Goal: Information Seeking & Learning: Learn about a topic

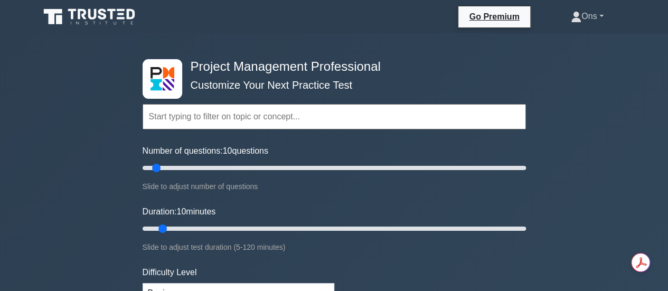
click at [602, 17] on link "Ons" at bounding box center [587, 16] width 83 height 21
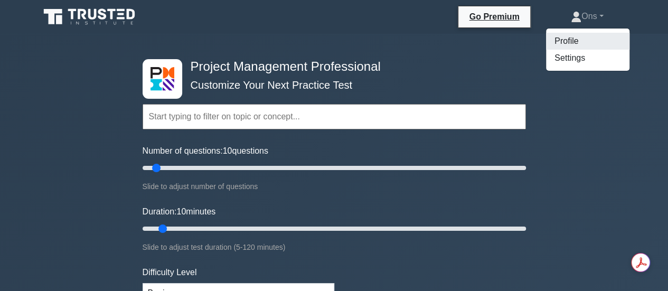
click at [561, 45] on link "Profile" at bounding box center [587, 41] width 83 height 17
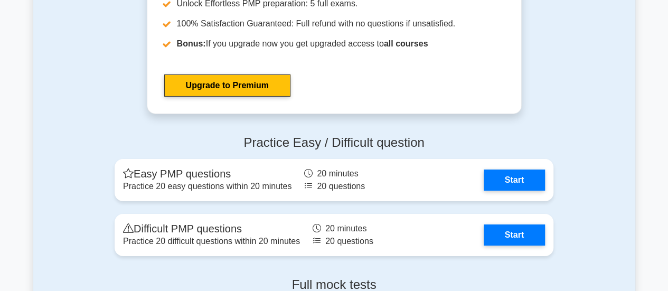
scroll to position [3854, 0]
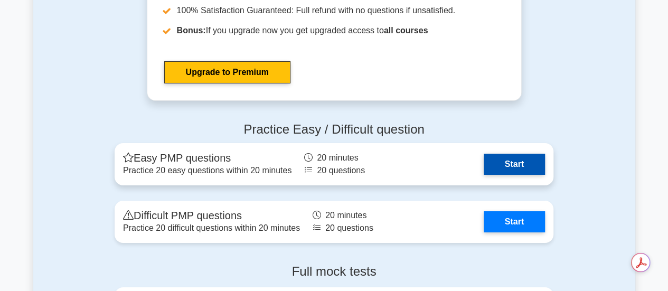
click at [497, 164] on link "Start" at bounding box center [514, 164] width 61 height 21
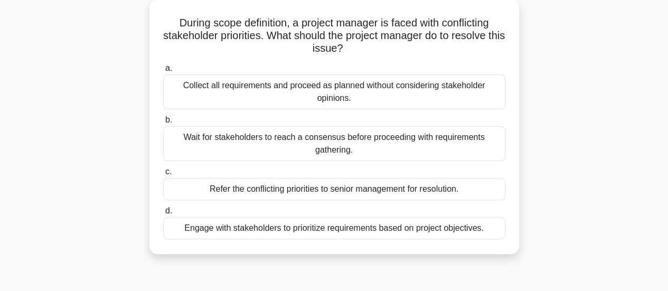
scroll to position [63, 0]
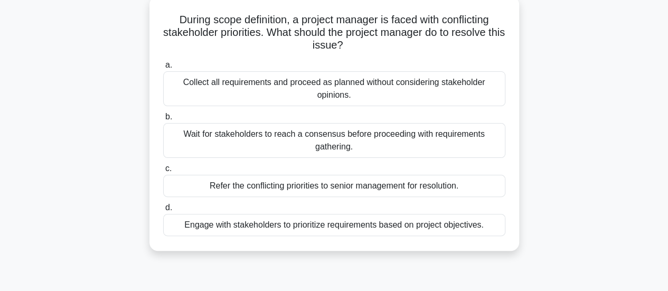
click at [461, 232] on div "Engage with stakeholders to prioritize requirements based on project objectives." at bounding box center [334, 225] width 342 height 22
click at [163, 211] on input "d. Engage with stakeholders to prioritize requirements based on project objecti…" at bounding box center [163, 207] width 0 height 7
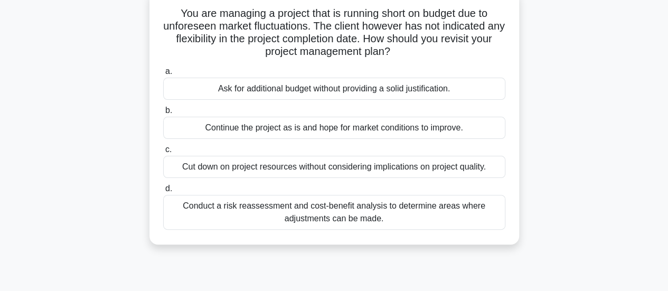
scroll to position [76, 0]
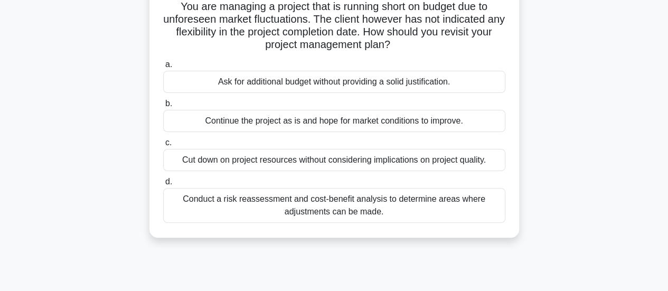
click at [459, 203] on div "Conduct a risk reassessment and cost-benefit analysis to determine areas where …" at bounding box center [334, 205] width 342 height 35
click at [163, 185] on input "d. Conduct a risk reassessment and cost-benefit analysis to determine areas whe…" at bounding box center [163, 182] width 0 height 7
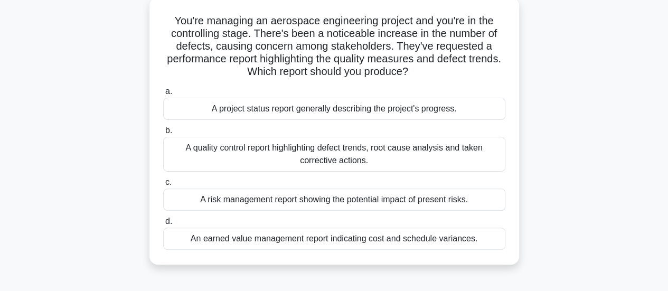
scroll to position [66, 0]
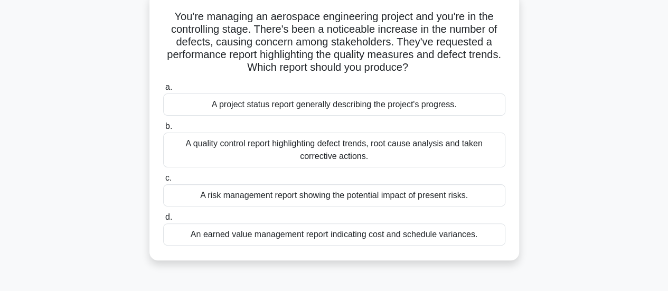
click at [447, 145] on div "A quality control report highlighting defect trends, root cause analysis and ta…" at bounding box center [334, 150] width 342 height 35
click at [163, 130] on input "b. A quality control report highlighting defect trends, root cause analysis and…" at bounding box center [163, 126] width 0 height 7
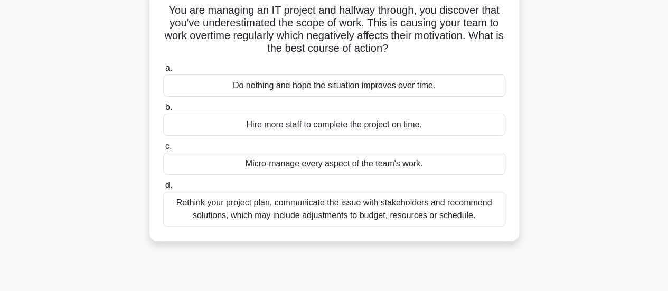
scroll to position [74, 0]
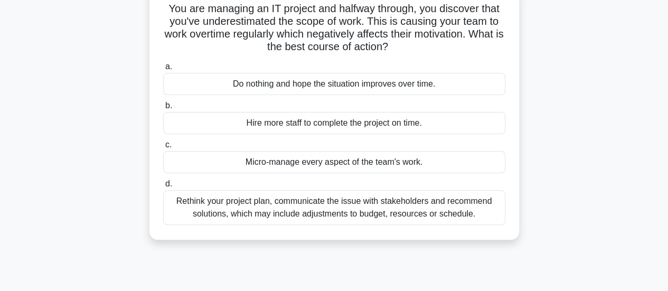
click at [379, 212] on div "Rethink your project plan, communicate the issue with stakeholders and recommen…" at bounding box center [334, 207] width 342 height 35
click at [163, 188] on input "d. Rethink your project plan, communicate the issue with stakeholders and recom…" at bounding box center [163, 184] width 0 height 7
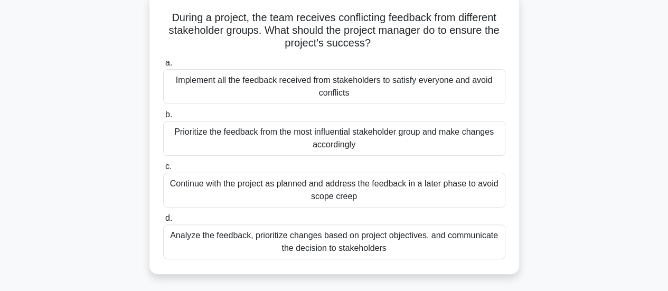
scroll to position [70, 0]
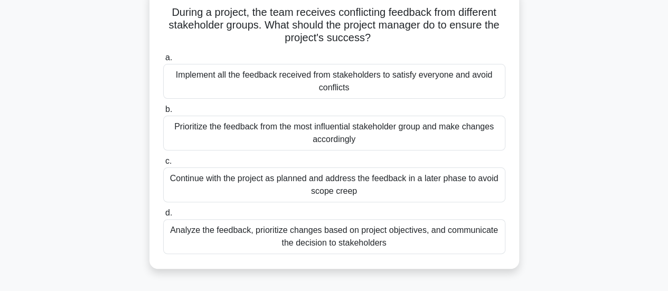
click at [467, 240] on div "Analyze the feedback, prioritize changes based on project objectives, and commu…" at bounding box center [334, 236] width 342 height 35
click at [163, 217] on input "d. Analyze the feedback, prioritize changes based on project objectives, and co…" at bounding box center [163, 213] width 0 height 7
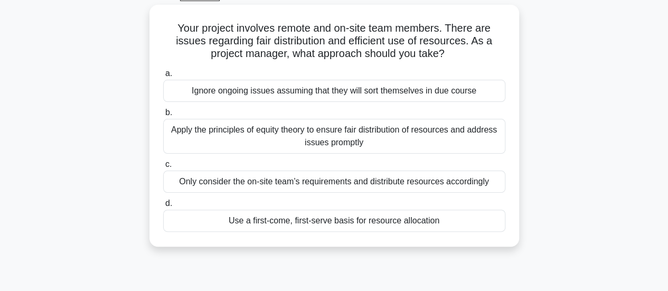
scroll to position [63, 0]
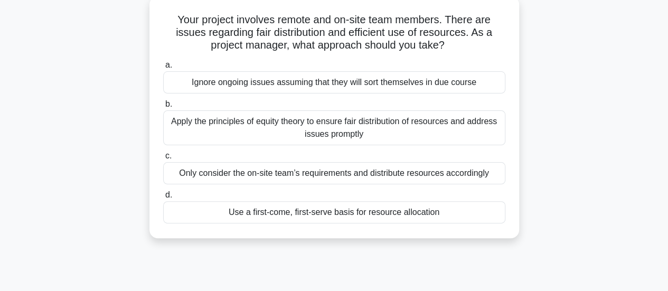
click at [483, 137] on div "Apply the principles of equity theory to ensure fair distribution of resources …" at bounding box center [334, 127] width 342 height 35
click at [163, 108] on input "b. Apply the principles of equity theory to ensure fair distribution of resourc…" at bounding box center [163, 104] width 0 height 7
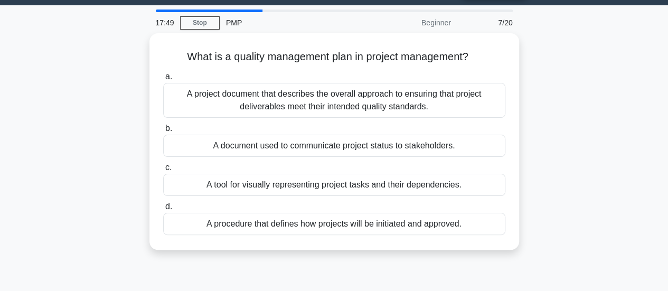
scroll to position [26, 0]
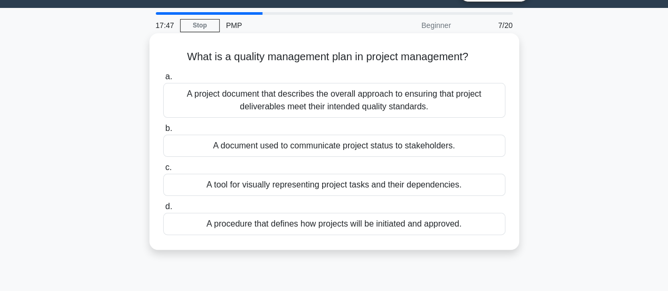
click at [486, 100] on div "A project document that describes the overall approach to ensuring that project…" at bounding box center [334, 100] width 342 height 35
click at [163, 80] on input "a. A project document that describes the overall approach to ensuring that proj…" at bounding box center [163, 76] width 0 height 7
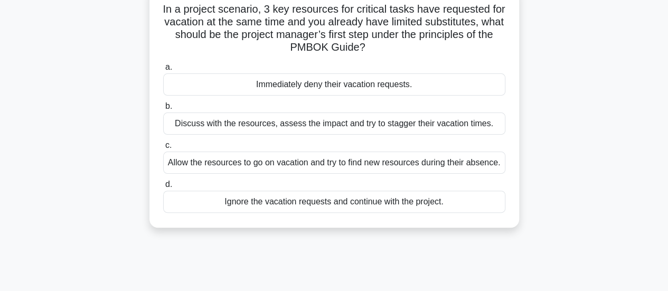
scroll to position [77, 0]
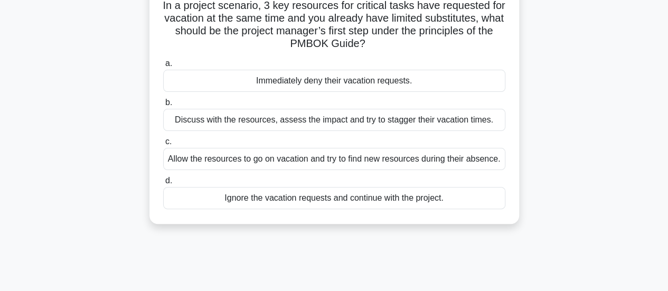
click at [486, 123] on div "Discuss with the resources, assess the impact and try to stagger their vacation…" at bounding box center [334, 120] width 342 height 22
click at [163, 106] on input "b. Discuss with the resources, assess the impact and try to stagger their vacat…" at bounding box center [163, 102] width 0 height 7
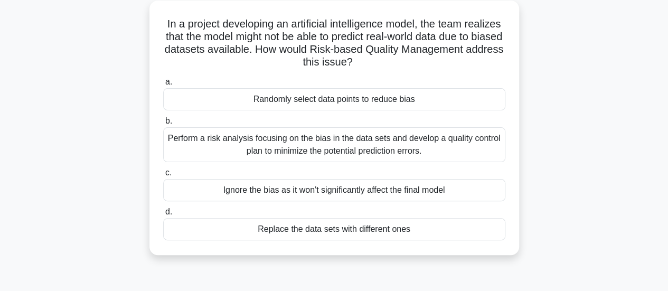
scroll to position [65, 0]
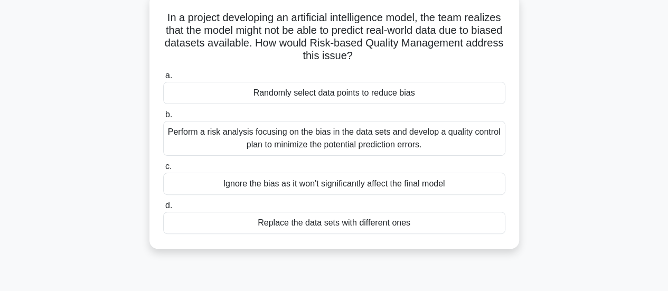
click at [436, 127] on div "Perform a risk analysis focusing on the bias in the data sets and develop a qua…" at bounding box center [334, 138] width 342 height 35
click at [163, 118] on input "b. Perform a risk analysis focusing on the bias in the data sets and develop a …" at bounding box center [163, 114] width 0 height 7
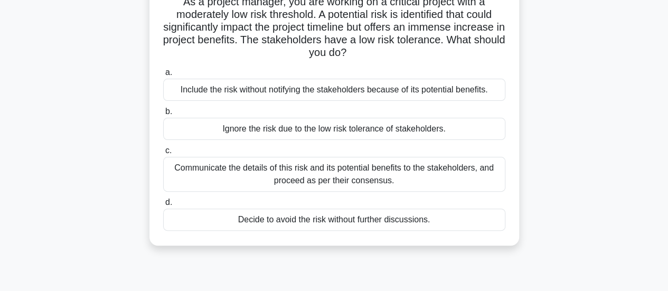
scroll to position [89, 0]
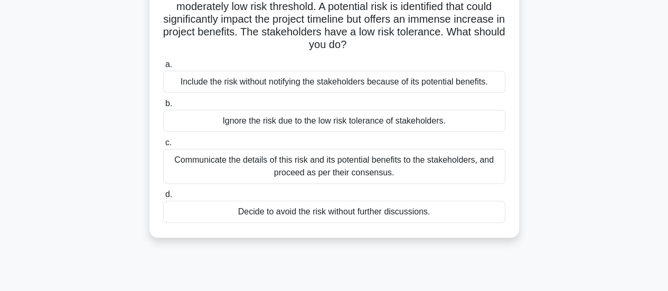
click at [460, 168] on div "Communicate the details of this risk and its potential benefits to the stakehol…" at bounding box center [334, 166] width 342 height 35
click at [163, 146] on input "c. Communicate the details of this risk and its potential benefits to the stake…" at bounding box center [163, 142] width 0 height 7
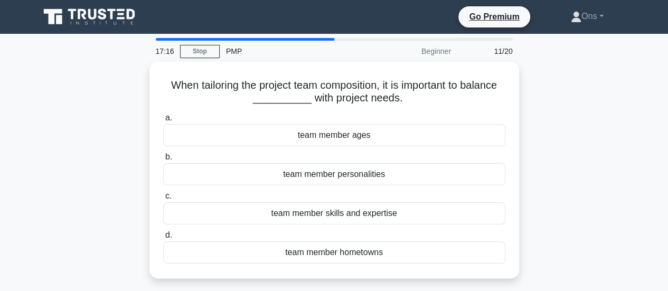
scroll to position [0, 0]
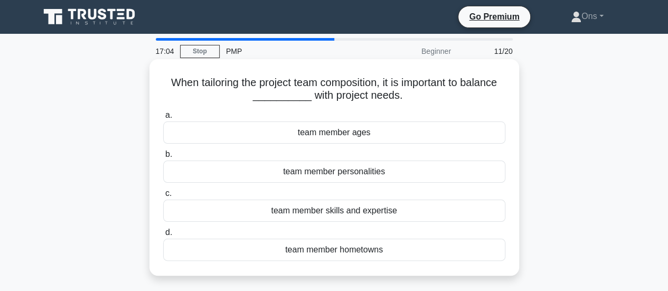
click at [453, 204] on div "team member skills and expertise" at bounding box center [334, 211] width 342 height 22
click at [163, 197] on input "c. team member skills and expertise" at bounding box center [163, 193] width 0 height 7
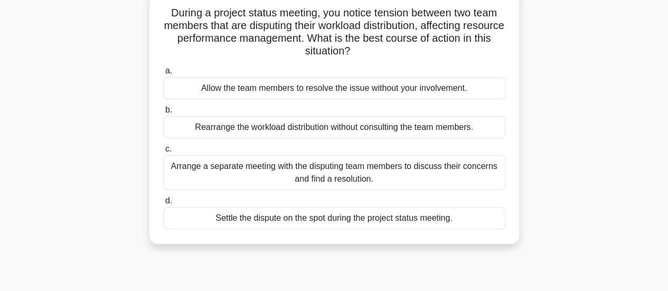
scroll to position [76, 0]
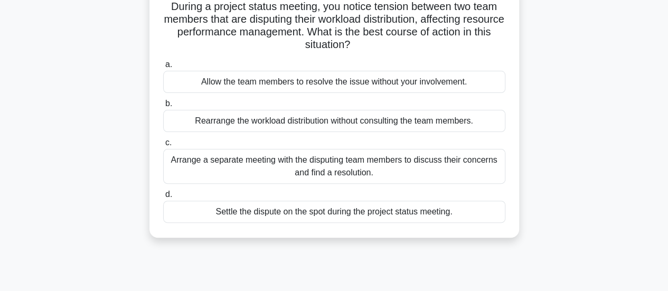
click at [486, 161] on div "Arrange a separate meeting with the disputing team members to discuss their con…" at bounding box center [334, 166] width 342 height 35
click at [163, 146] on input "c. Arrange a separate meeting with the disputing team members to discuss their …" at bounding box center [163, 142] width 0 height 7
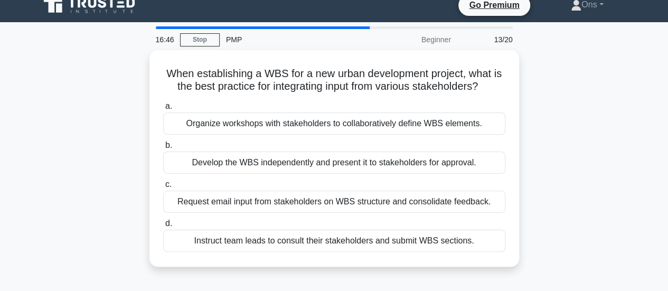
scroll to position [0, 0]
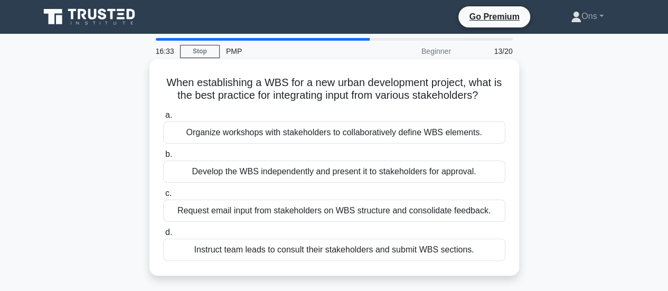
click at [488, 132] on div "Organize workshops with stakeholders to collaboratively define WBS elements." at bounding box center [334, 132] width 342 height 22
click at [163, 119] on input "a. Organize workshops with stakeholders to collaboratively define WBS elements." at bounding box center [163, 115] width 0 height 7
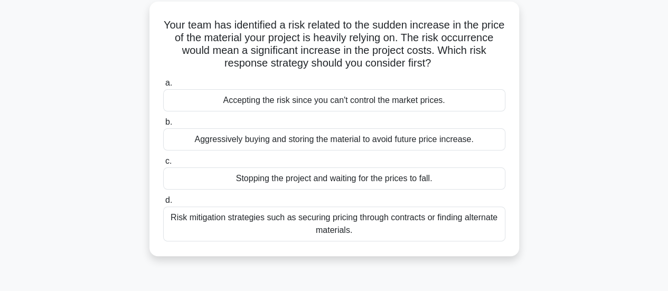
scroll to position [61, 0]
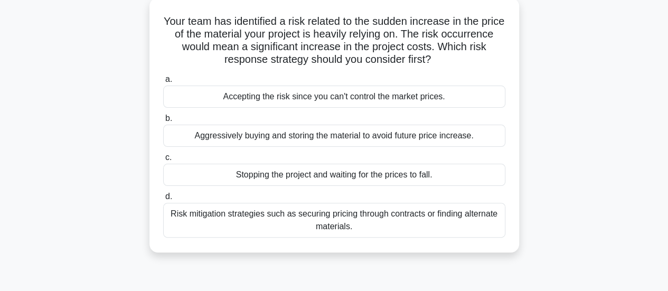
click at [489, 220] on div "Risk mitigation strategies such as securing pricing through contracts or findin…" at bounding box center [334, 220] width 342 height 35
click at [163, 200] on input "d. Risk mitigation strategies such as securing pricing through contracts or fin…" at bounding box center [163, 196] width 0 height 7
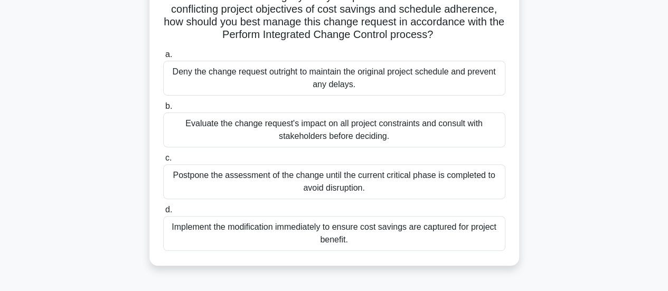
scroll to position [124, 0]
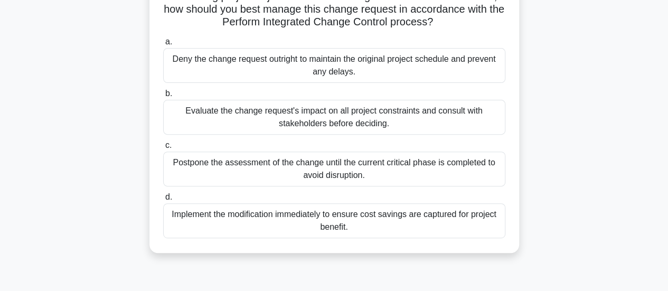
click at [397, 125] on div "Evaluate the change request's impact on all project constraints and consult wit…" at bounding box center [334, 117] width 342 height 35
click at [163, 97] on input "b. Evaluate the change request's impact on all project constraints and consult …" at bounding box center [163, 93] width 0 height 7
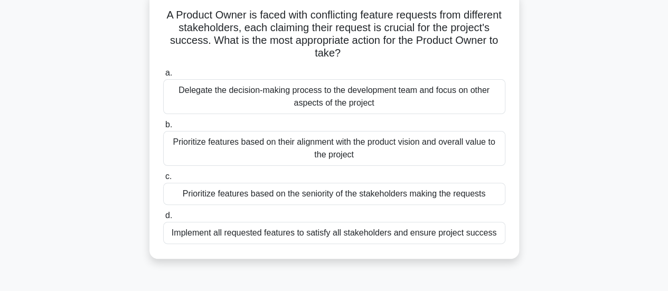
scroll to position [71, 0]
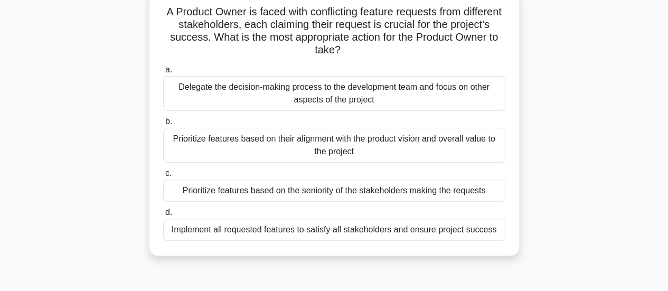
click at [437, 149] on div "Prioritize features based on their alignment with the product vision and overal…" at bounding box center [334, 145] width 342 height 35
click at [163, 125] on input "b. Prioritize features based on their alignment with the product vision and ove…" at bounding box center [163, 121] width 0 height 7
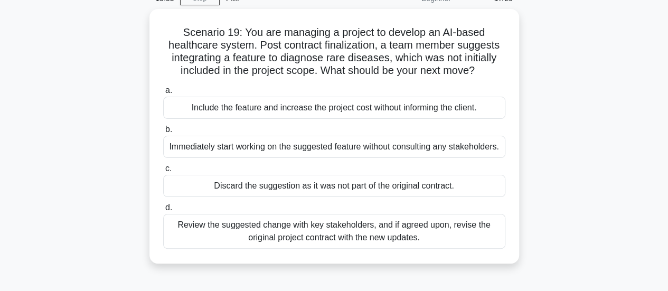
scroll to position [53, 0]
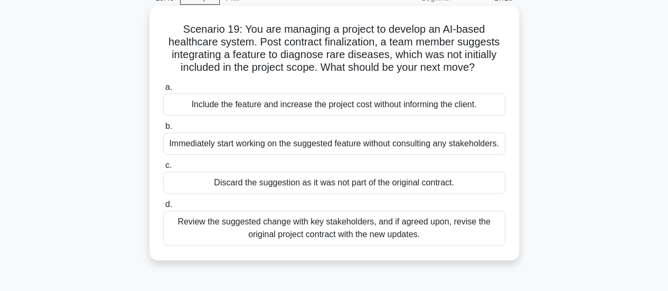
click at [467, 242] on div "Review the suggested change with key stakeholders, and if agreed upon, revise t…" at bounding box center [334, 228] width 342 height 35
click at [163, 208] on input "d. Review the suggested change with key stakeholders, and if agreed upon, revis…" at bounding box center [163, 204] width 0 height 7
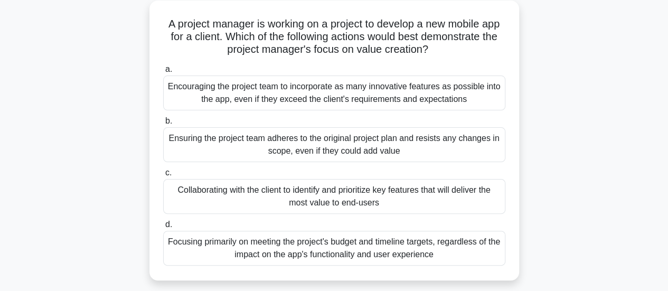
scroll to position [61, 0]
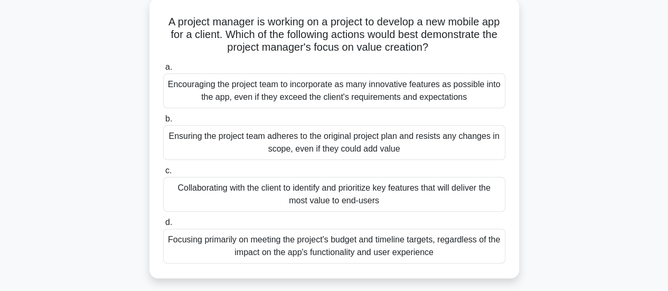
click at [463, 205] on div "Collaborating with the client to identify and prioritize key features that will…" at bounding box center [334, 194] width 342 height 35
click at [163, 174] on input "c. Collaborating with the client to identify and prioritize key features that w…" at bounding box center [163, 170] width 0 height 7
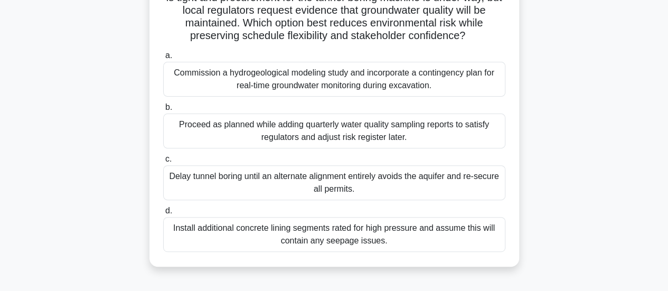
scroll to position [126, 0]
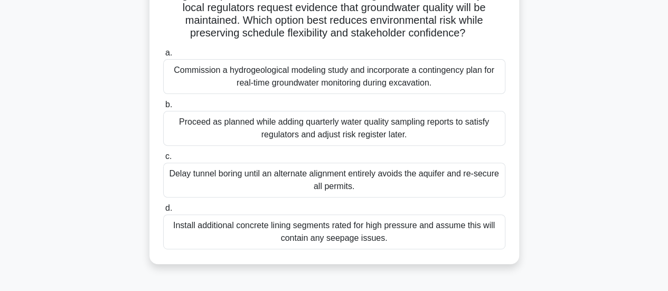
click at [417, 94] on div "Commission a hydrogeological modeling study and incorporate a contingency plan …" at bounding box center [334, 76] width 342 height 35
click at [163, 57] on input "a. Commission a hydrogeological modeling study and incorporate a contingency pl…" at bounding box center [163, 53] width 0 height 7
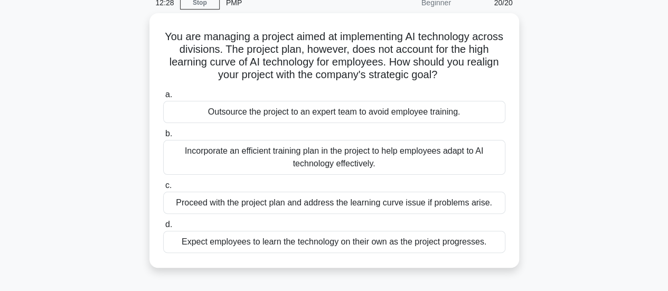
scroll to position [51, 0]
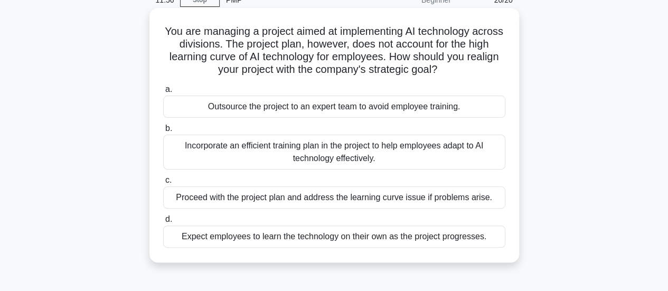
click at [455, 155] on div "Incorporate an efficient training plan in the project to help employees adapt t…" at bounding box center [334, 152] width 342 height 35
click at [163, 132] on input "b. Incorporate an efficient training plan in the project to help employees adap…" at bounding box center [163, 128] width 0 height 7
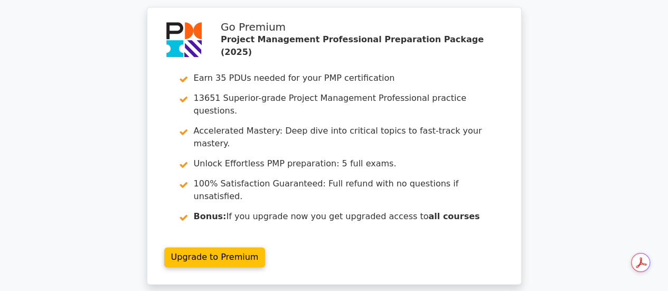
scroll to position [2521, 0]
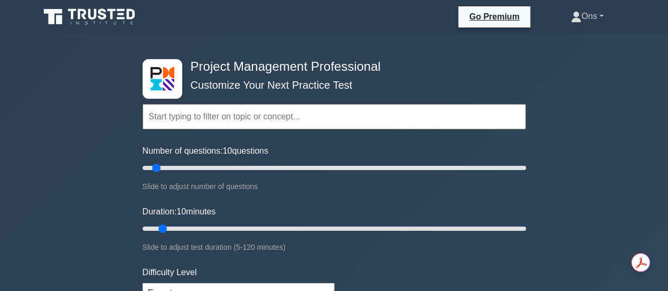
click at [608, 18] on link "Ons" at bounding box center [587, 16] width 83 height 21
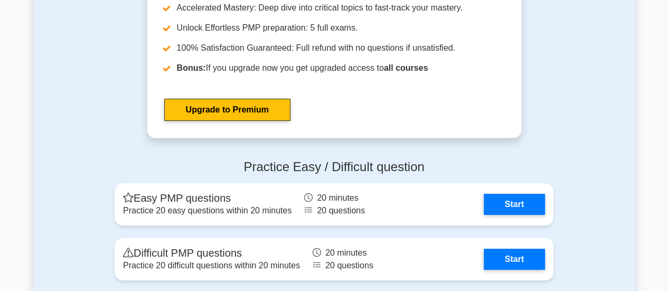
scroll to position [3827, 0]
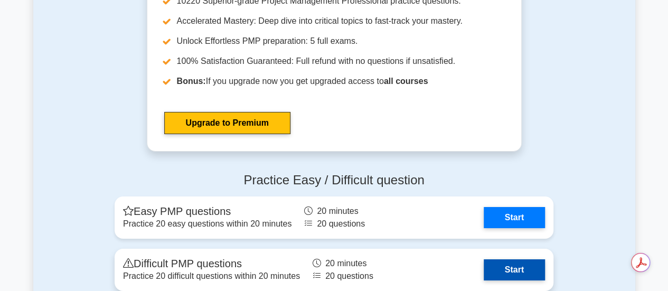
click at [521, 269] on link "Start" at bounding box center [514, 269] width 61 height 21
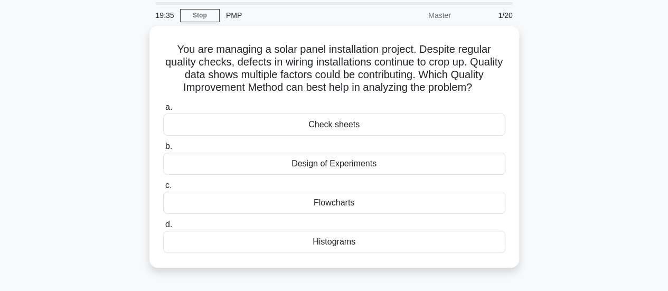
scroll to position [36, 0]
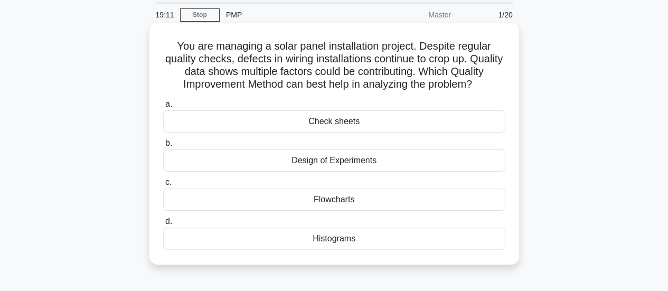
click at [449, 250] on div "Histograms" at bounding box center [334, 239] width 342 height 22
click at [163, 225] on input "d. Histograms" at bounding box center [163, 221] width 0 height 7
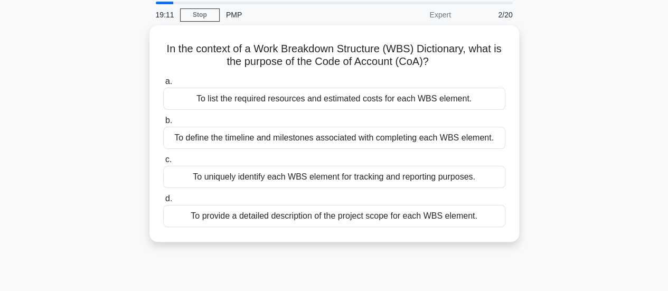
scroll to position [0, 0]
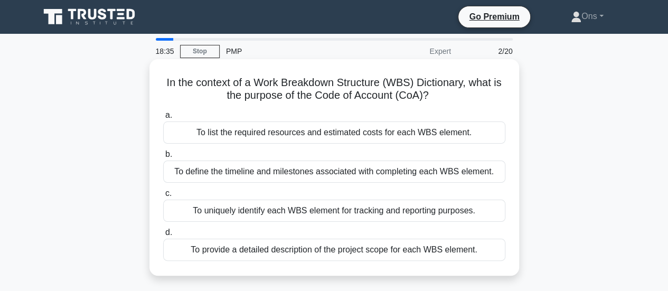
click at [416, 210] on div "To uniquely identify each WBS element for tracking and reporting purposes." at bounding box center [334, 211] width 342 height 22
click at [163, 197] on input "c. To uniquely identify each WBS element for tracking and reporting purposes." at bounding box center [163, 193] width 0 height 7
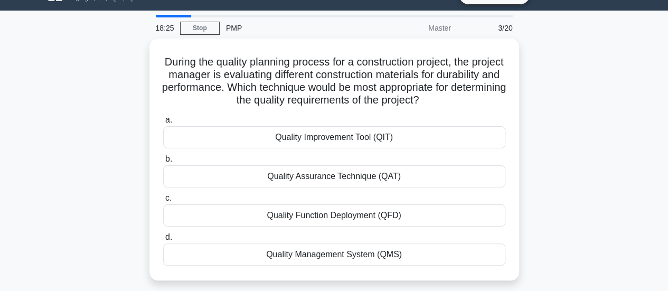
scroll to position [22, 0]
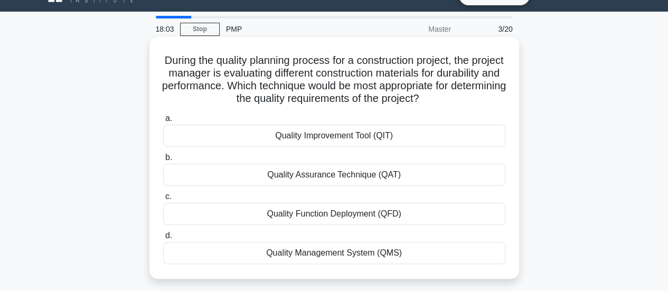
click at [489, 174] on div "Quality Assurance Technique (QAT)" at bounding box center [334, 175] width 342 height 22
click at [163, 161] on input "b. Quality Assurance Technique (QAT)" at bounding box center [163, 157] width 0 height 7
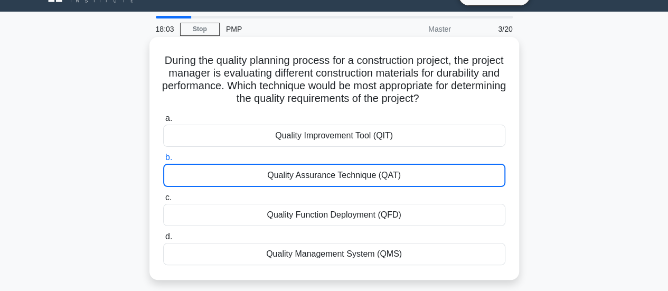
scroll to position [0, 0]
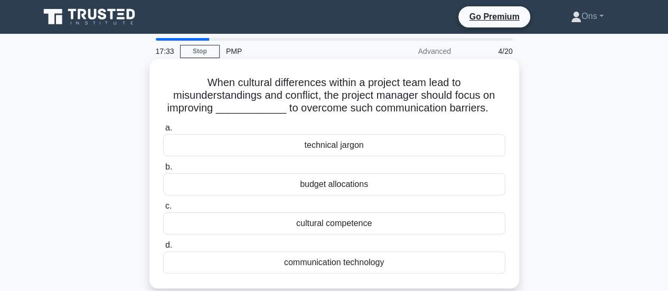
click at [459, 226] on div "cultural competence" at bounding box center [334, 223] width 342 height 22
click at [163, 210] on input "c. cultural competence" at bounding box center [163, 206] width 0 height 7
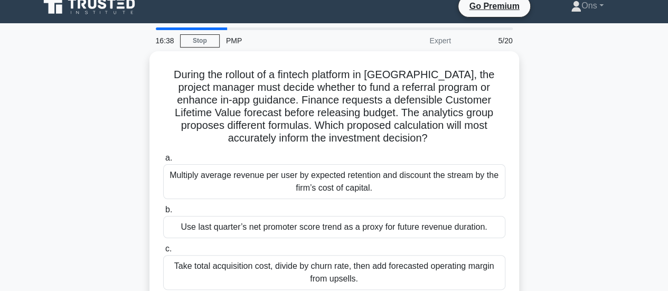
scroll to position [13, 0]
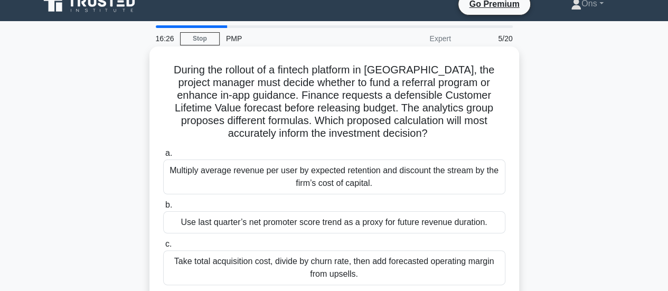
click at [486, 221] on div "Use last quarter’s net promoter score trend as a proxy for future revenue durat…" at bounding box center [334, 222] width 342 height 22
click at [163, 209] on input "b. Use last quarter’s net promoter score trend as a proxy for future revenue du…" at bounding box center [163, 205] width 0 height 7
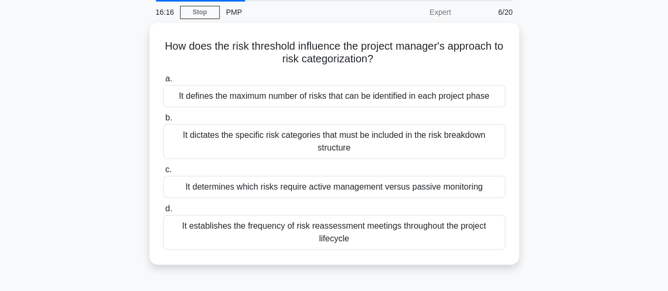
scroll to position [29, 0]
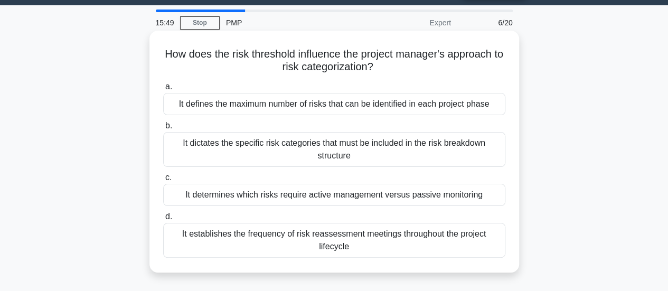
click at [484, 198] on div "It determines which risks require active management versus passive monitoring" at bounding box center [334, 195] width 342 height 22
click at [163, 181] on input "c. It determines which risks require active management versus passive monitoring" at bounding box center [163, 177] width 0 height 7
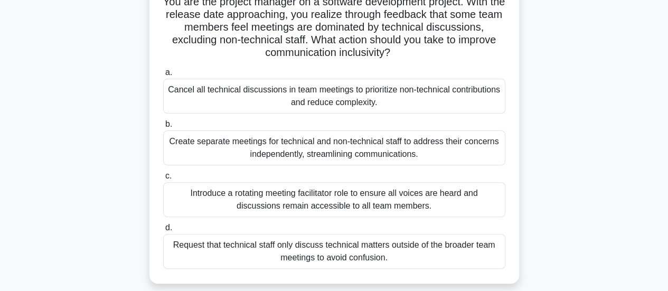
scroll to position [100, 0]
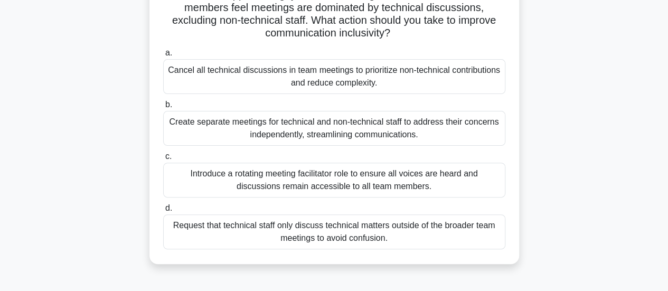
click at [467, 187] on div "Introduce a rotating meeting facilitator role to ensure all voices are heard an…" at bounding box center [334, 180] width 342 height 35
click at [163, 160] on input "c. Introduce a rotating meeting facilitator role to ensure all voices are heard…" at bounding box center [163, 156] width 0 height 7
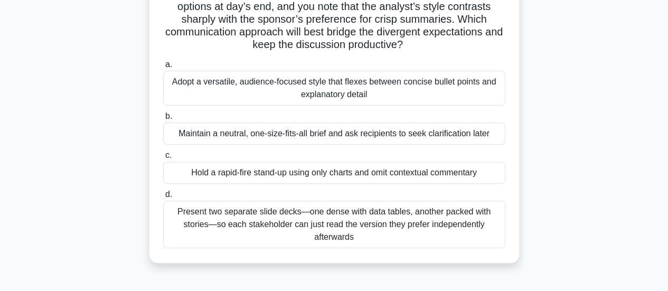
scroll to position [119, 0]
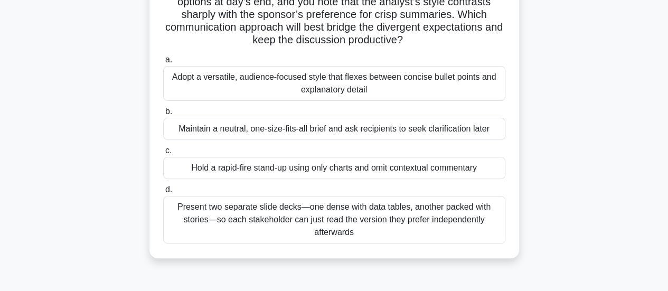
click at [465, 88] on div "Adopt a versatile, audience-focused style that flexes between concise bullet po…" at bounding box center [334, 83] width 342 height 35
click at [163, 63] on input "a. Adopt a versatile, audience-focused style that flexes between concise bullet…" at bounding box center [163, 60] width 0 height 7
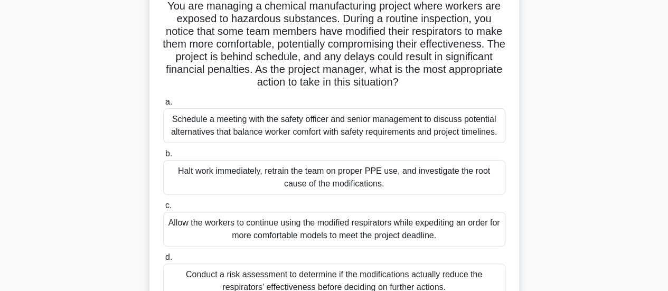
scroll to position [77, 0]
click at [479, 127] on div "Schedule a meeting with the safety officer and senior management to discuss pot…" at bounding box center [334, 125] width 342 height 35
click at [163, 105] on input "a. Schedule a meeting with the safety officer and senior management to discuss …" at bounding box center [163, 101] width 0 height 7
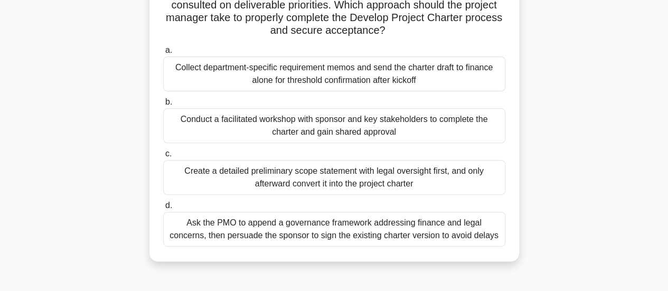
scroll to position [132, 0]
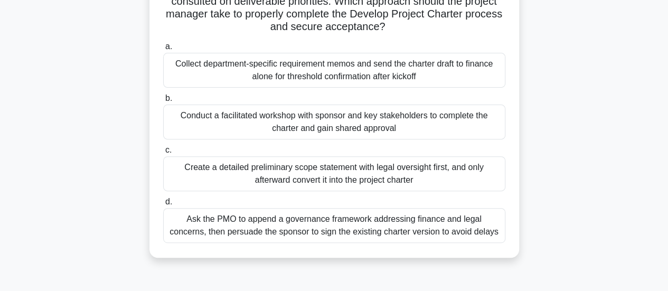
click at [465, 126] on div "Conduct a facilitated workshop with sponsor and key stakeholders to complete th…" at bounding box center [334, 122] width 342 height 35
click at [163, 102] on input "b. Conduct a facilitated workshop with sponsor and key stakeholders to complete…" at bounding box center [163, 98] width 0 height 7
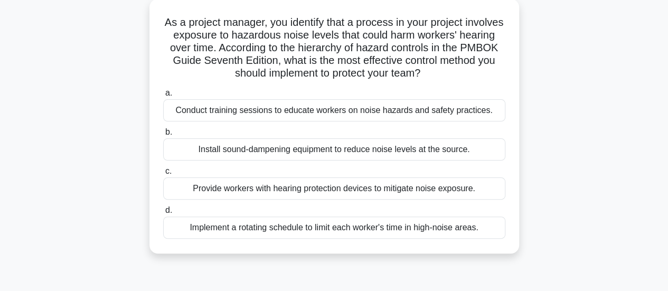
scroll to position [63, 0]
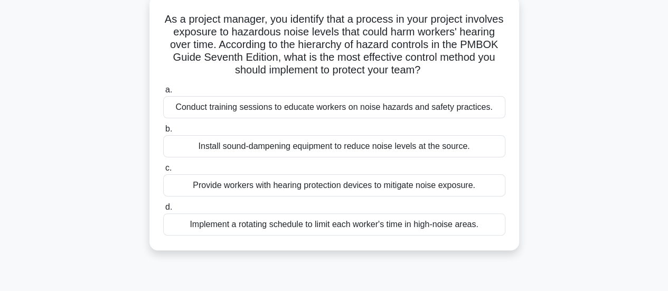
click at [481, 192] on div "Provide workers with hearing protection devices to mitigate noise exposure." at bounding box center [334, 185] width 342 height 22
click at [163, 172] on input "c. Provide workers with hearing protection devices to mitigate noise exposure." at bounding box center [163, 168] width 0 height 7
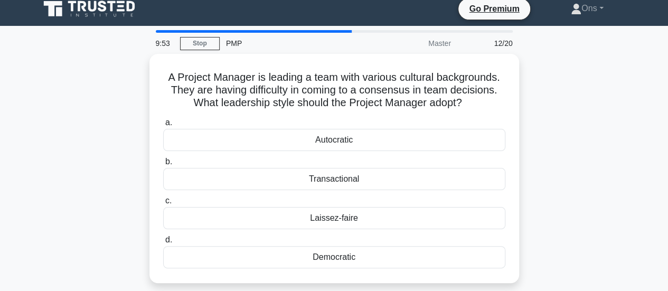
scroll to position [0, 0]
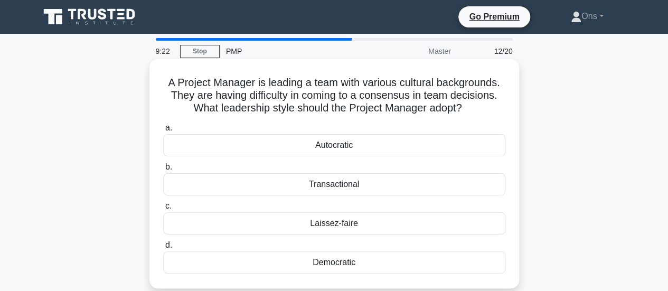
click at [435, 265] on div "Democratic" at bounding box center [334, 262] width 342 height 22
click at [163, 249] on input "d. Democratic" at bounding box center [163, 245] width 0 height 7
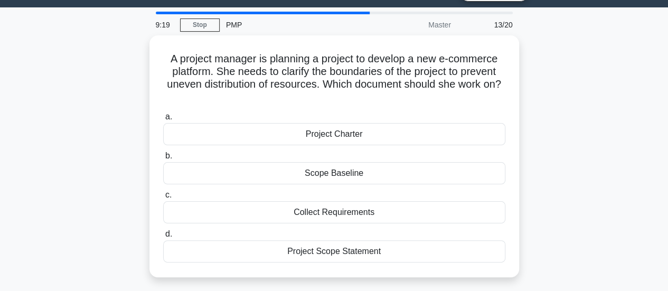
scroll to position [36, 0]
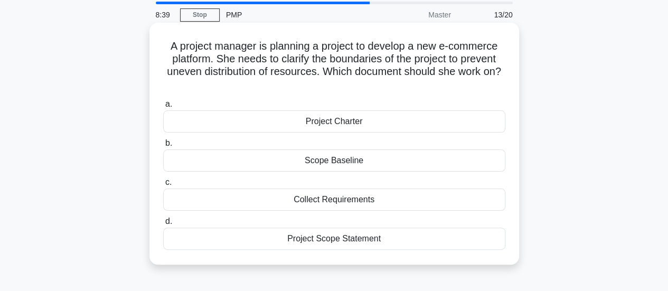
click at [416, 240] on div "Project Scope Statement" at bounding box center [334, 239] width 342 height 22
click at [163, 225] on input "d. Project Scope Statement" at bounding box center [163, 221] width 0 height 7
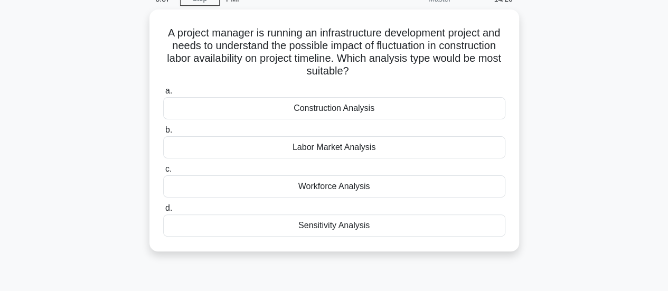
scroll to position [54, 0]
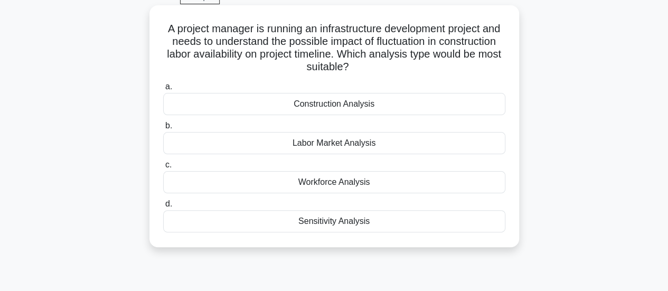
click at [380, 141] on div "Labor Market Analysis" at bounding box center [334, 143] width 342 height 22
click at [163, 129] on input "b. Labor Market Analysis" at bounding box center [163, 126] width 0 height 7
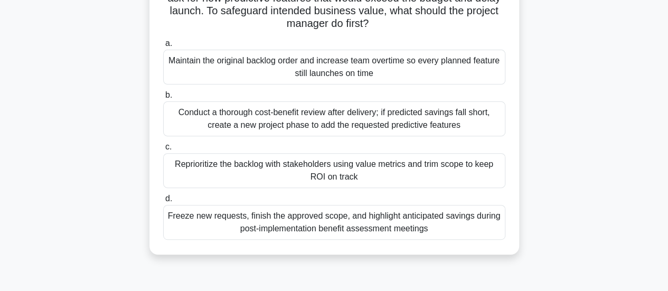
scroll to position [126, 0]
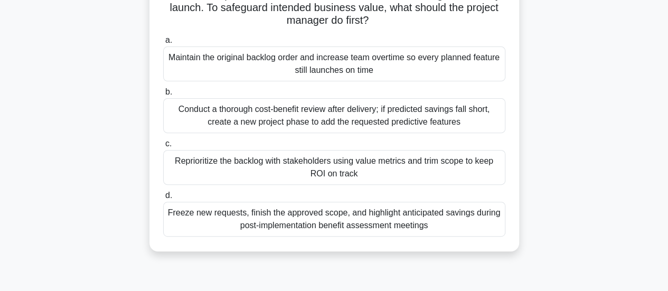
click at [335, 116] on div "Conduct a thorough cost-benefit review after delivery; if predicted savings fal…" at bounding box center [334, 115] width 342 height 35
click at [163, 96] on input "b. Conduct a thorough cost-benefit review after delivery; if predicted savings …" at bounding box center [163, 92] width 0 height 7
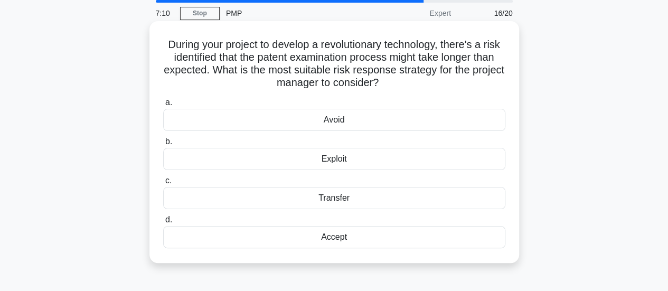
scroll to position [34, 0]
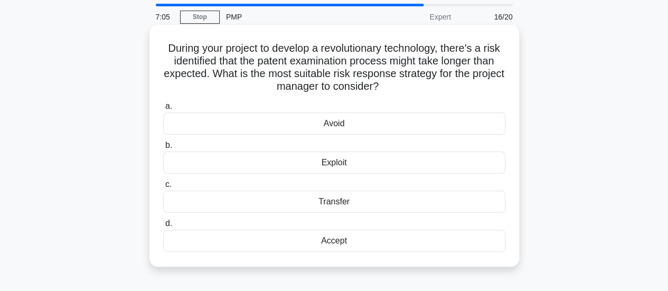
click at [379, 246] on div "Accept" at bounding box center [334, 241] width 342 height 22
click at [163, 227] on input "d. Accept" at bounding box center [163, 223] width 0 height 7
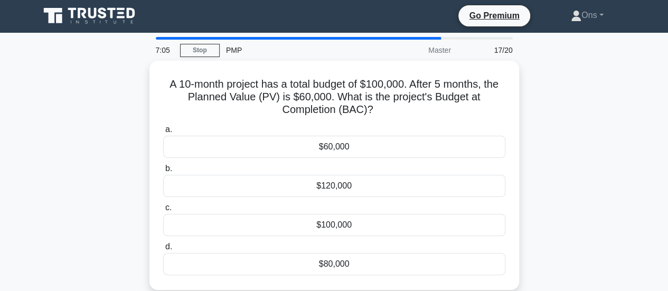
scroll to position [0, 0]
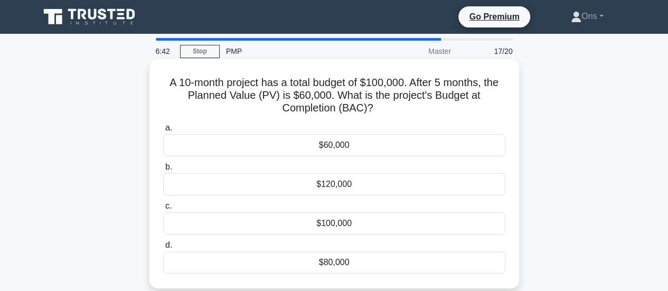
click at [369, 179] on div "$120,000" at bounding box center [334, 184] width 342 height 22
click at [163, 171] on input "b. $120,000" at bounding box center [163, 167] width 0 height 7
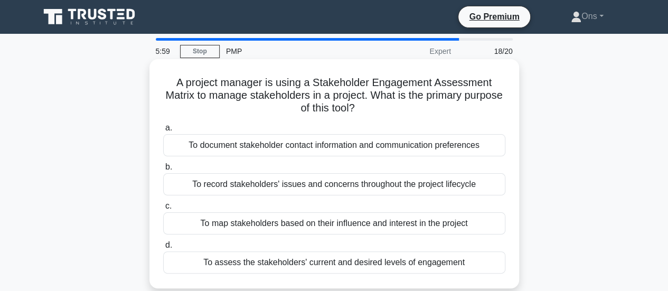
click at [470, 258] on div "To assess the stakeholders' current and desired levels of engagement" at bounding box center [334, 262] width 342 height 22
click at [163, 249] on input "d. To assess the stakeholders' current and desired levels of engagement" at bounding box center [163, 245] width 0 height 7
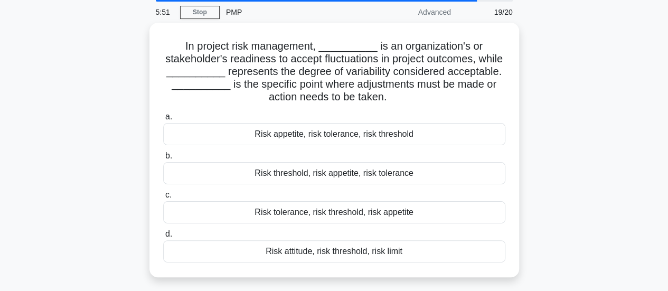
scroll to position [32, 0]
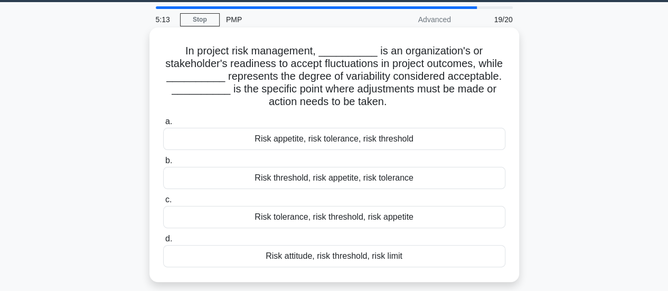
click at [393, 140] on div "Risk appetite, risk tolerance, risk threshold" at bounding box center [334, 139] width 342 height 22
click at [163, 125] on input "a. Risk appetite, risk tolerance, risk threshold" at bounding box center [163, 121] width 0 height 7
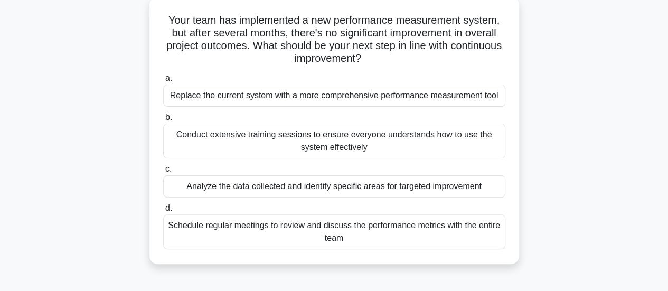
scroll to position [66, 0]
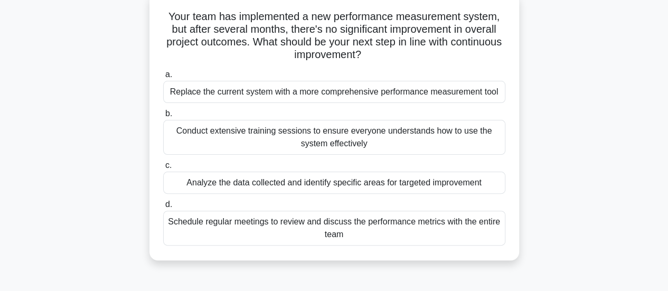
click at [412, 186] on div "Analyze the data collected and identify specific areas for targeted improvement" at bounding box center [334, 183] width 342 height 22
click at [163, 169] on input "c. Analyze the data collected and identify specific areas for targeted improvem…" at bounding box center [163, 165] width 0 height 7
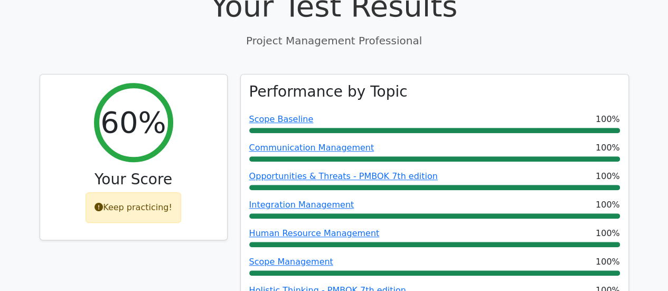
scroll to position [372, 0]
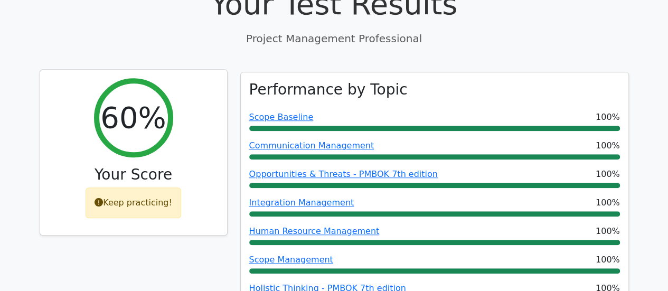
click at [108, 188] on div "Keep practicing!" at bounding box center [134, 203] width 96 height 31
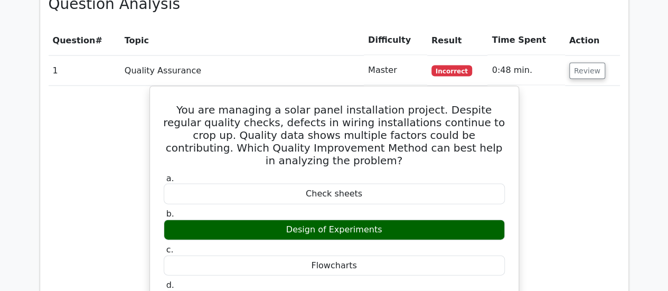
scroll to position [1058, 0]
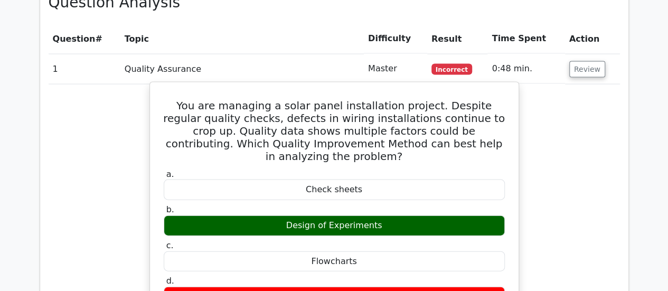
click at [179, 99] on h5 "You are managing a solar panel installation project. Despite regular quality ch…" at bounding box center [334, 130] width 343 height 63
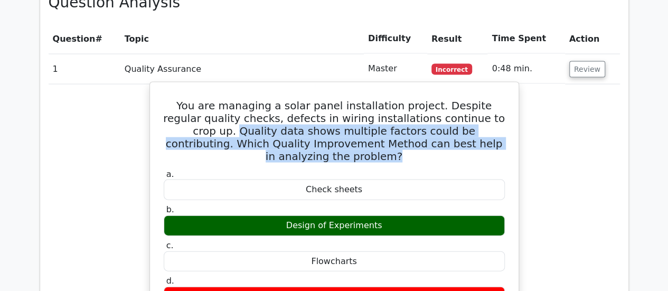
drag, startPoint x: 179, startPoint y: 91, endPoint x: 497, endPoint y: 105, distance: 317.8
click at [497, 105] on h5 "You are managing a solar panel installation project. Despite regular quality ch…" at bounding box center [334, 130] width 343 height 63
copy h5 "Quality data shows multiple factors could be contributing. Which Quality Improv…"
drag, startPoint x: 380, startPoint y: 173, endPoint x: 291, endPoint y: 174, distance: 89.3
click at [291, 216] on div "Design of Experiments" at bounding box center [334, 226] width 341 height 21
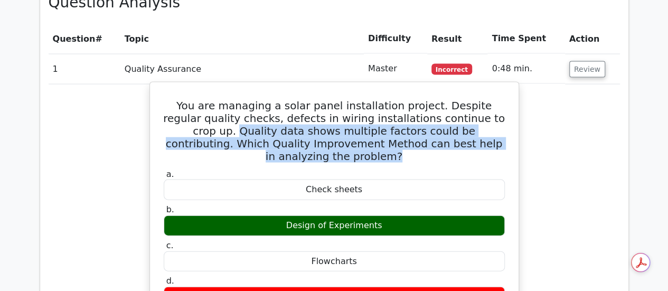
copy div "Design of Experiments"
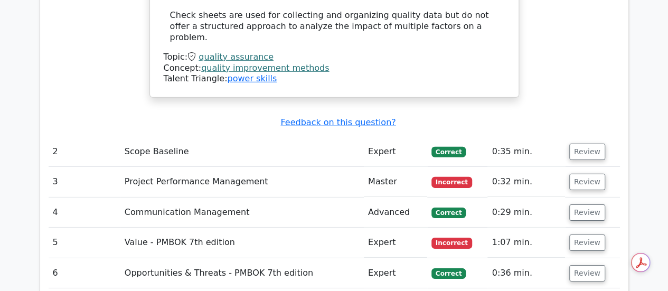
scroll to position [1572, 0]
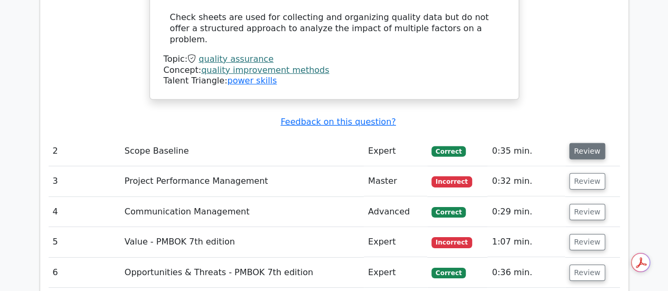
click at [583, 143] on button "Review" at bounding box center [587, 151] width 36 height 16
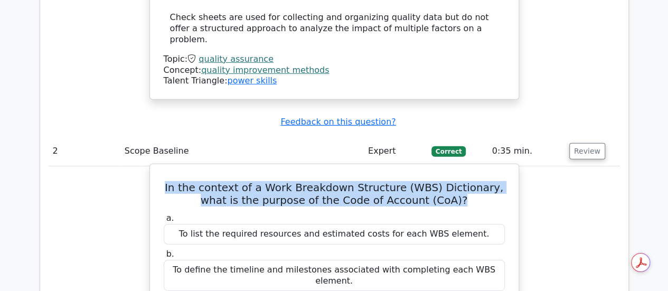
drag, startPoint x: 438, startPoint y: 121, endPoint x: 161, endPoint y: 110, distance: 277.6
copy h5 "In the context of a Work Breakdown Structure (WBS) Dictionary, what is the purp…"
drag, startPoint x: 481, startPoint y: 229, endPoint x: 187, endPoint y: 223, distance: 293.7
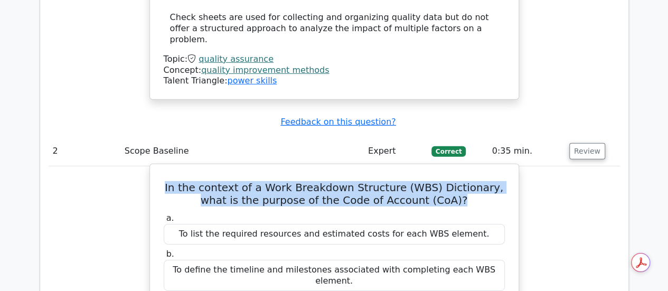
copy div "To uniquely identify each WBS element for tracking and reporting purposes."
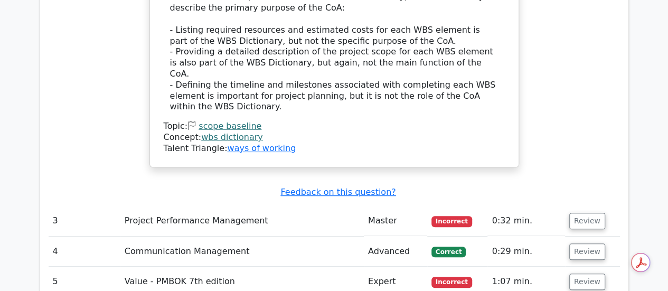
scroll to position [2082, 0]
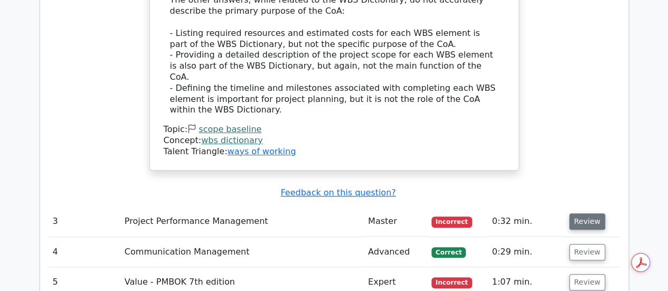
click at [592, 213] on button "Review" at bounding box center [587, 221] width 36 height 16
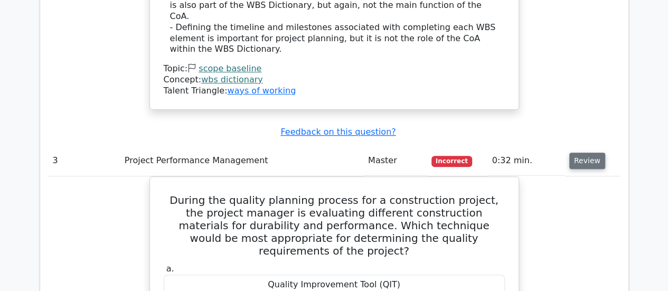
scroll to position [2159, 0]
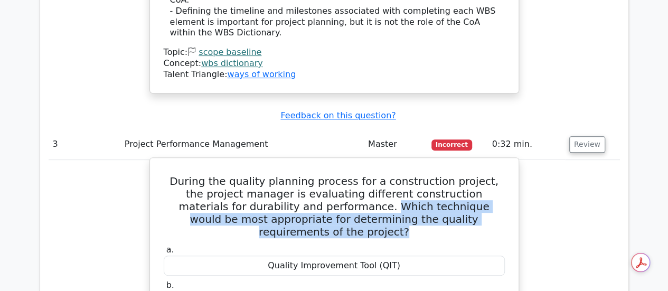
drag, startPoint x: 505, startPoint y: 117, endPoint x: 325, endPoint y: 108, distance: 180.4
click at [325, 175] on h5 "During the quality planning process for a construction project, the project man…" at bounding box center [334, 206] width 343 height 63
copy h5 "Which technique would be most appropriate for determining the quality requireme…"
drag, startPoint x: 405, startPoint y: 218, endPoint x: 245, endPoint y: 220, distance: 159.5
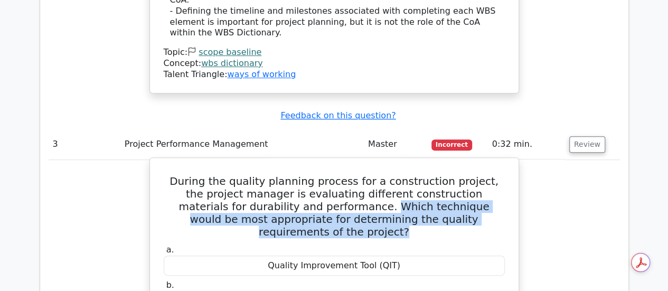
copy div "Quality Function Deployment (QFD)"
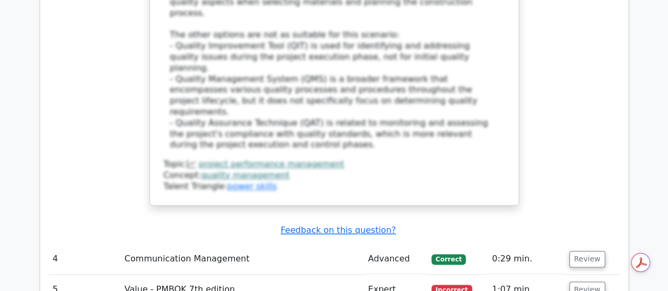
scroll to position [2686, 0]
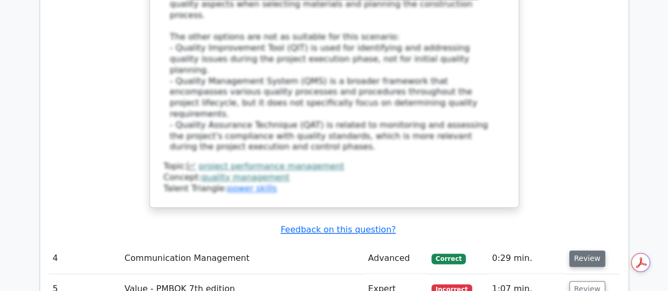
click at [589, 250] on button "Review" at bounding box center [587, 258] width 36 height 16
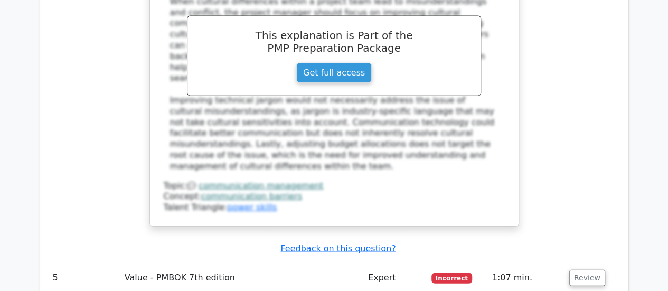
scroll to position [3220, 0]
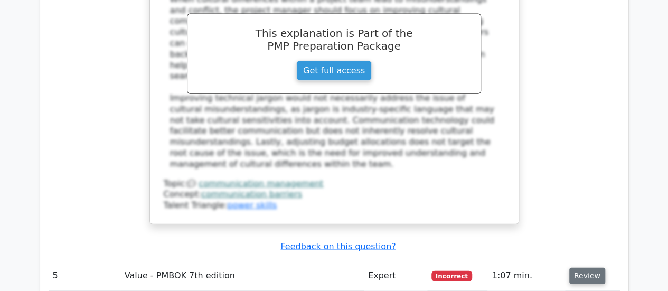
click at [591, 268] on button "Review" at bounding box center [587, 276] width 36 height 16
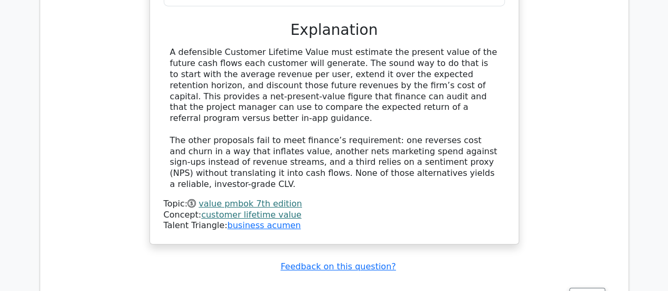
scroll to position [3806, 0]
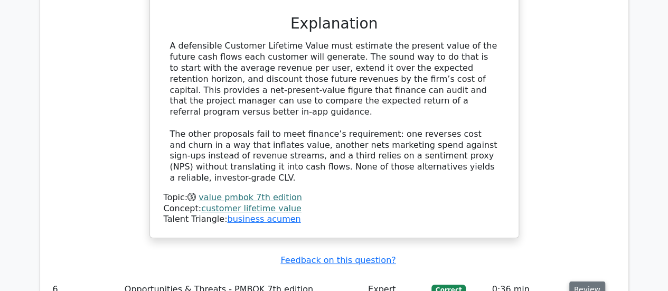
click at [592, 282] on button "Review" at bounding box center [587, 290] width 36 height 16
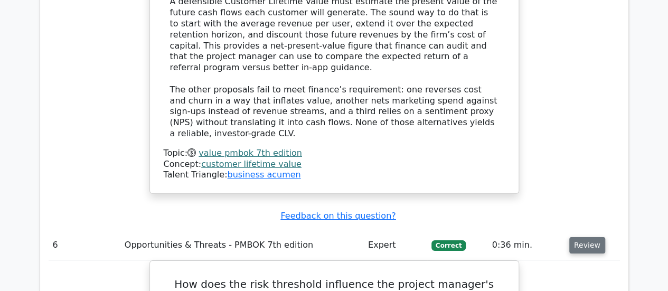
scroll to position [3853, 0]
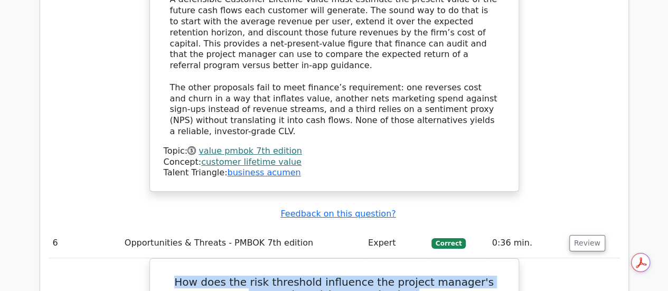
drag, startPoint x: 394, startPoint y: 76, endPoint x: 148, endPoint y: 55, distance: 246.4
copy h5 "How does the risk threshold influence the project manager's approach to risk ca…"
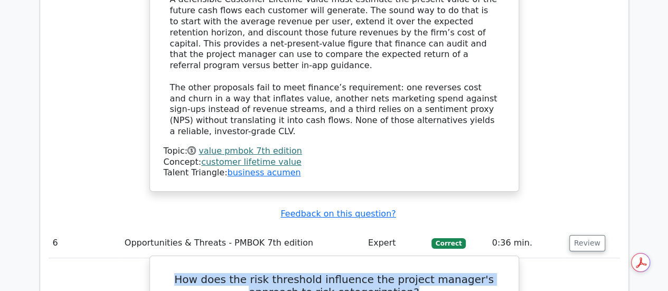
drag, startPoint x: 487, startPoint y: 182, endPoint x: 174, endPoint y: 185, distance: 313.3
copy div "It determines which risks require active management versus passive monitoring"
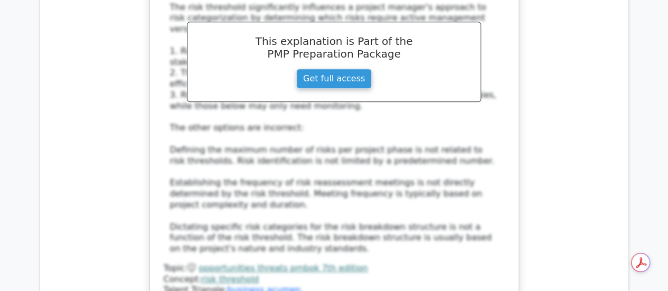
scroll to position [4381, 0]
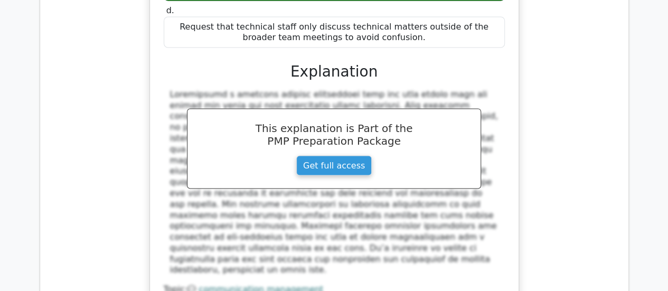
scroll to position [4993, 0]
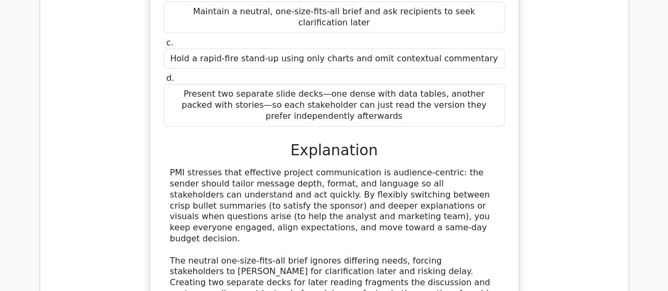
scroll to position [5571, 0]
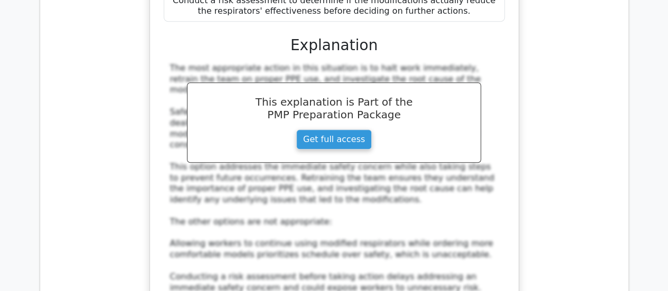
scroll to position [6324, 0]
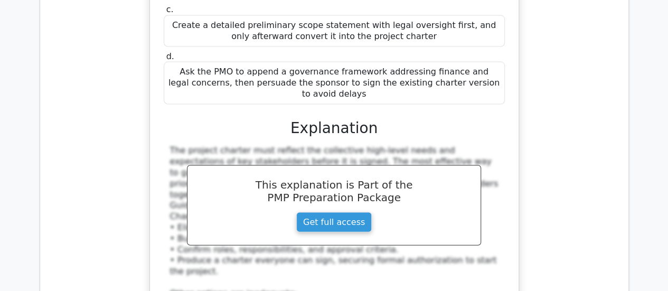
scroll to position [7023, 0]
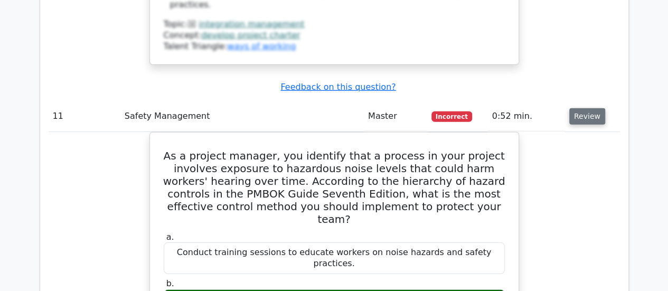
scroll to position [7415, 0]
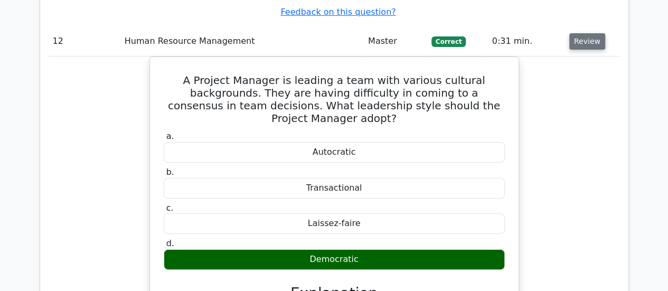
scroll to position [8003, 0]
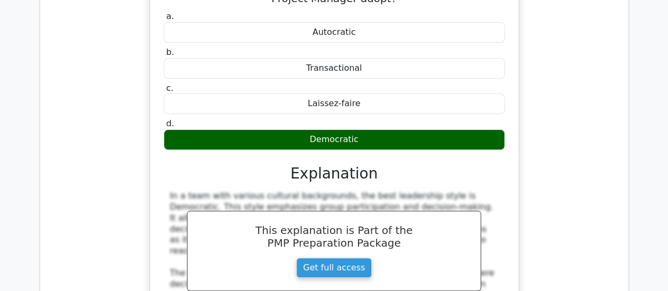
scroll to position [8122, 0]
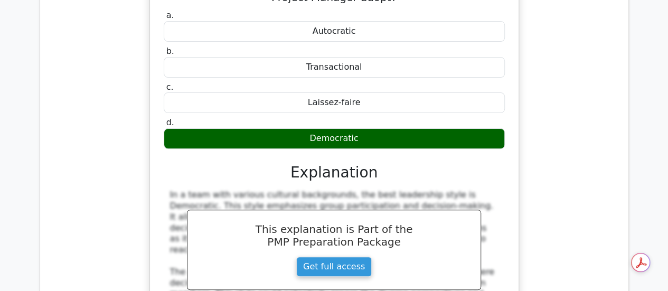
drag, startPoint x: 504, startPoint y: 69, endPoint x: 216, endPoint y: 53, distance: 288.8
copy h5 "She needs to clarify the boundaries of the project to prevent uneven distributi…"
drag, startPoint x: 385, startPoint y: 208, endPoint x: 279, endPoint y: 212, distance: 106.2
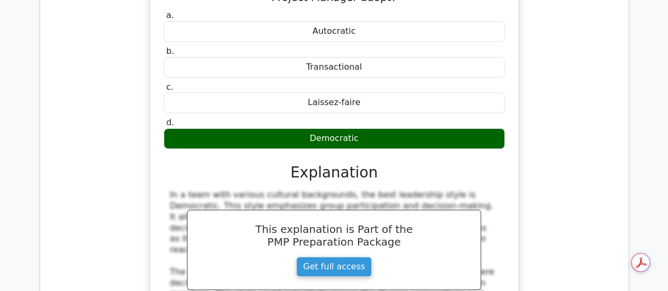
copy div "Project Scope Statement"
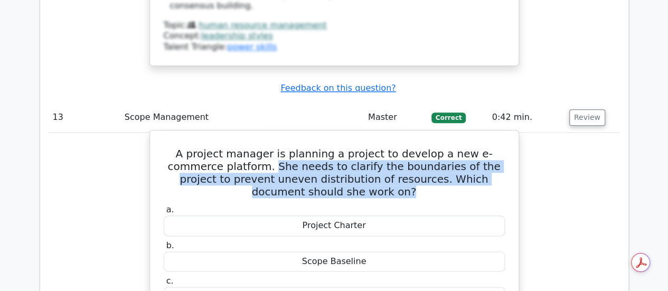
scroll to position [8550, 0]
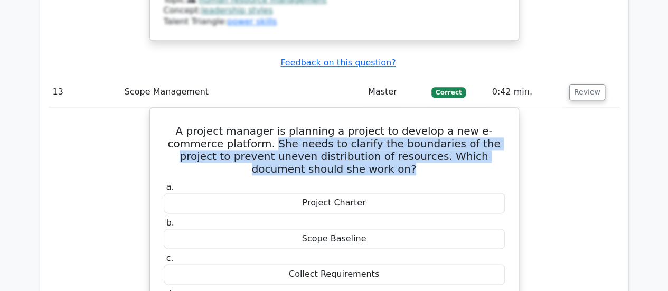
scroll to position [8582, 0]
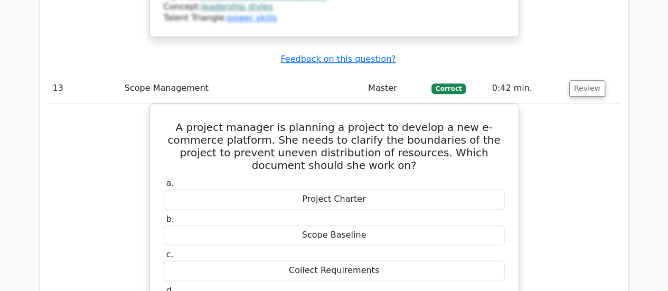
drag, startPoint x: 400, startPoint y: 101, endPoint x: 157, endPoint y: 66, distance: 245.0
drag, startPoint x: 378, startPoint y: 245, endPoint x: 291, endPoint y: 244, distance: 87.2
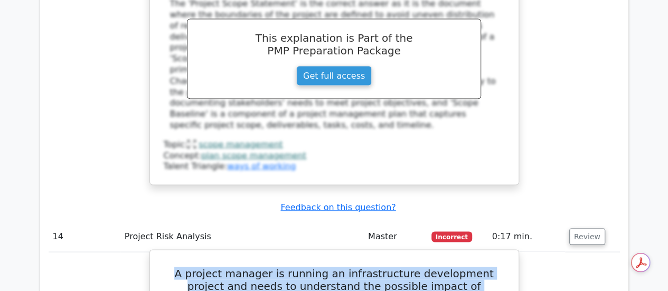
scroll to position [8942, 0]
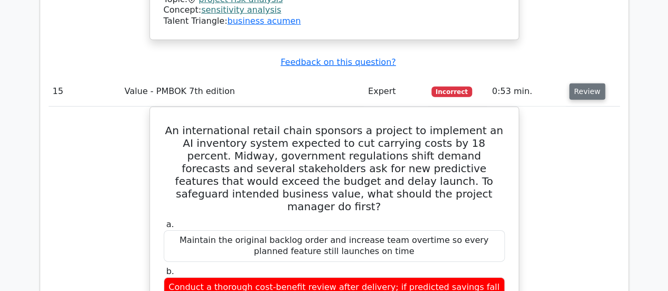
scroll to position [9563, 0]
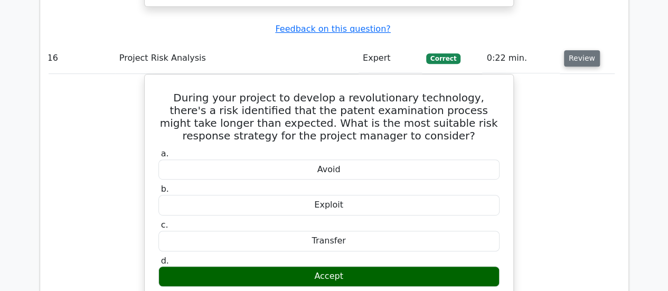
scroll to position [10238, 0]
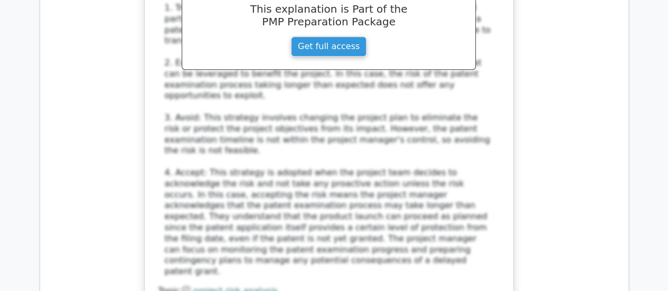
scroll to position [10601, 0]
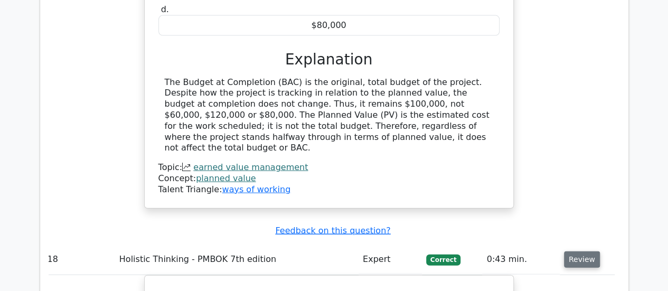
scroll to position [11159, 0]
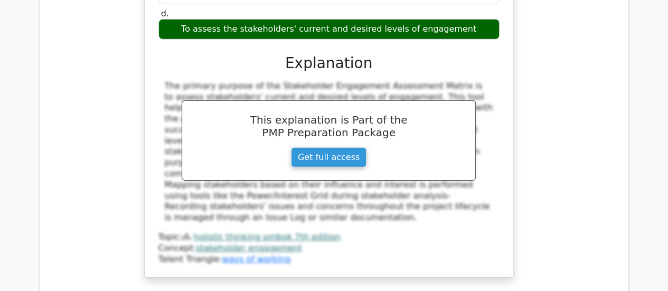
scroll to position [11607, 0]
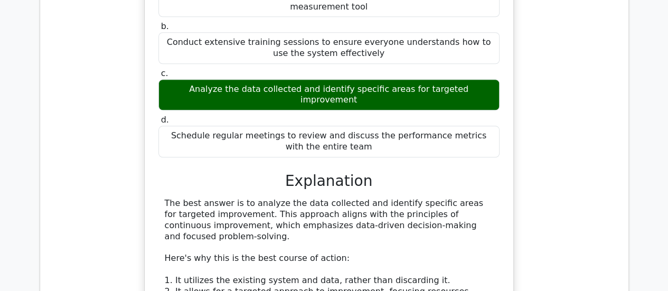
scroll to position [12545, 0]
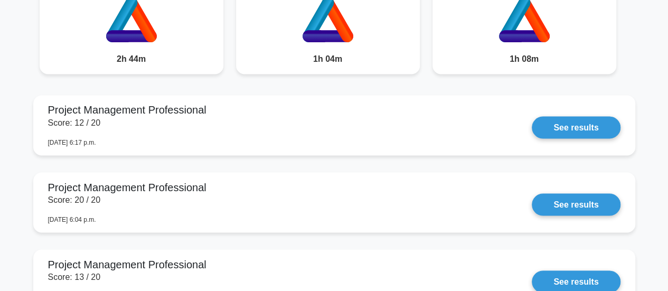
scroll to position [881, 0]
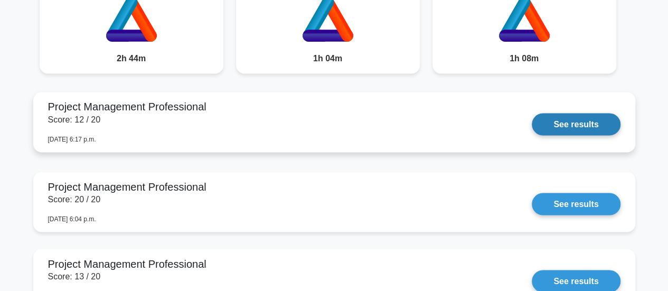
click at [584, 123] on link "See results" at bounding box center [576, 124] width 88 height 22
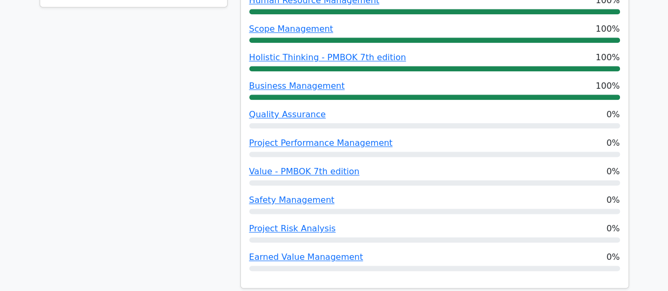
scroll to position [606, 0]
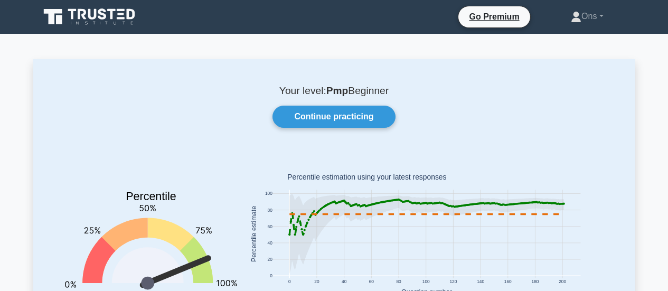
scroll to position [881, 0]
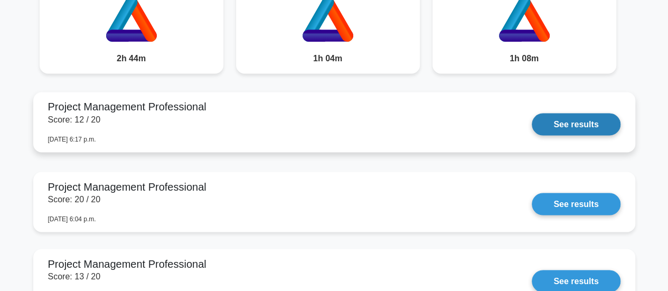
click at [532, 120] on link "See results" at bounding box center [576, 124] width 88 height 22
click at [532, 113] on link "See results" at bounding box center [576, 124] width 88 height 22
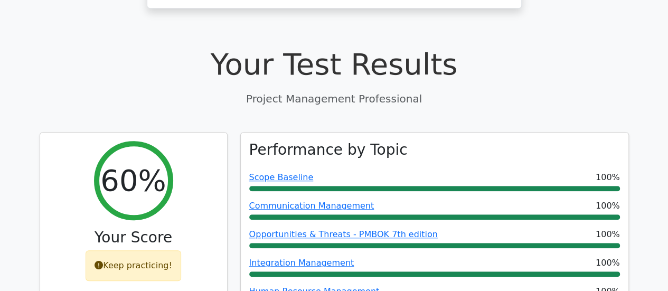
scroll to position [314, 0]
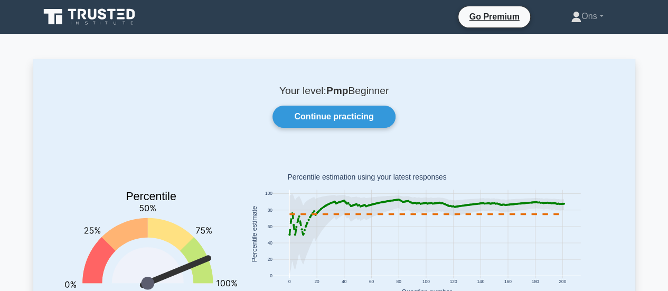
click at [80, 14] on icon at bounding box center [90, 17] width 101 height 20
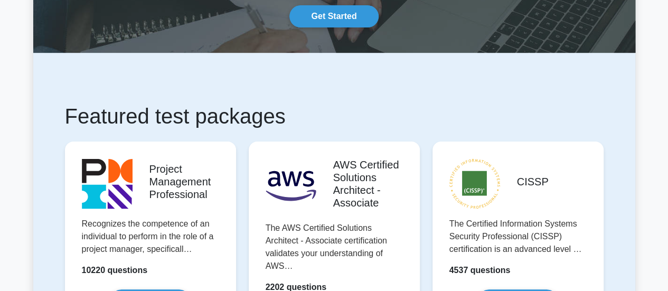
scroll to position [106, 0]
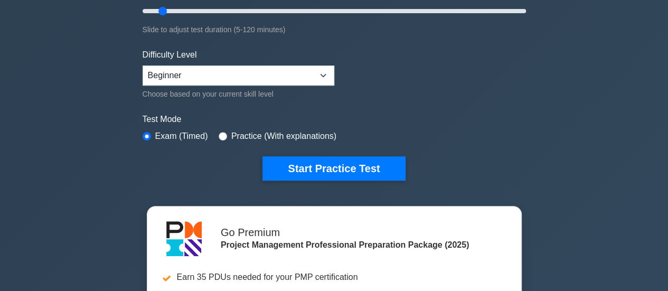
scroll to position [218, 0]
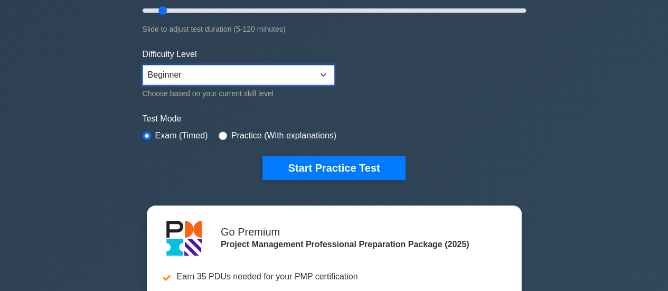
click at [195, 80] on select "Beginner Intermediate Expert" at bounding box center [239, 75] width 192 height 20
select select "expert"
click at [143, 65] on select "Beginner Intermediate Expert" at bounding box center [239, 75] width 192 height 20
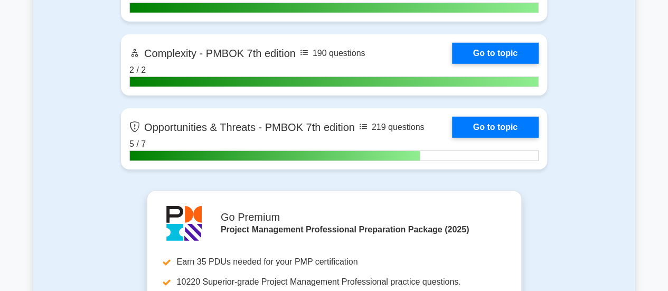
scroll to position [3547, 0]
